Goal: Task Accomplishment & Management: Complete application form

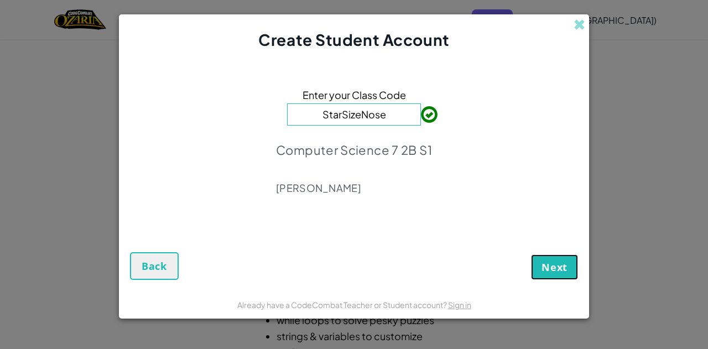
click at [541, 257] on button "Next" at bounding box center [554, 266] width 47 height 25
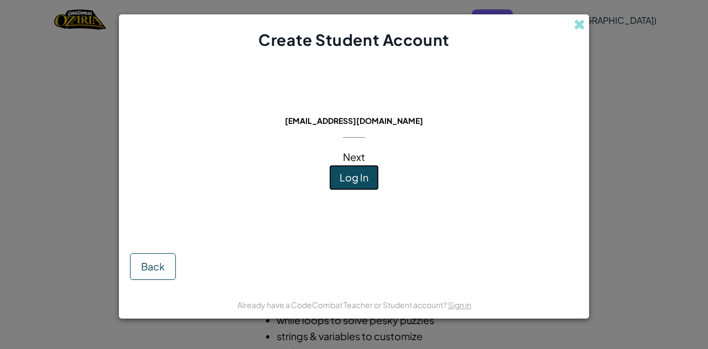
click at [357, 184] on button "Log In" at bounding box center [354, 177] width 50 height 25
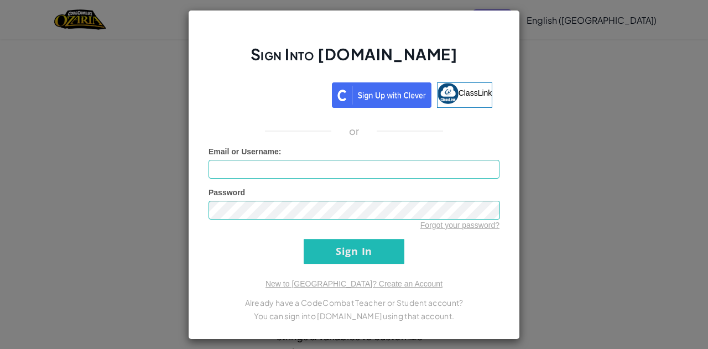
click at [275, 109] on div "Sign Into [DOMAIN_NAME] ClassLink or Unknown Error Email or Username : Password…" at bounding box center [354, 175] width 332 height 330
